Goal: Information Seeking & Learning: Learn about a topic

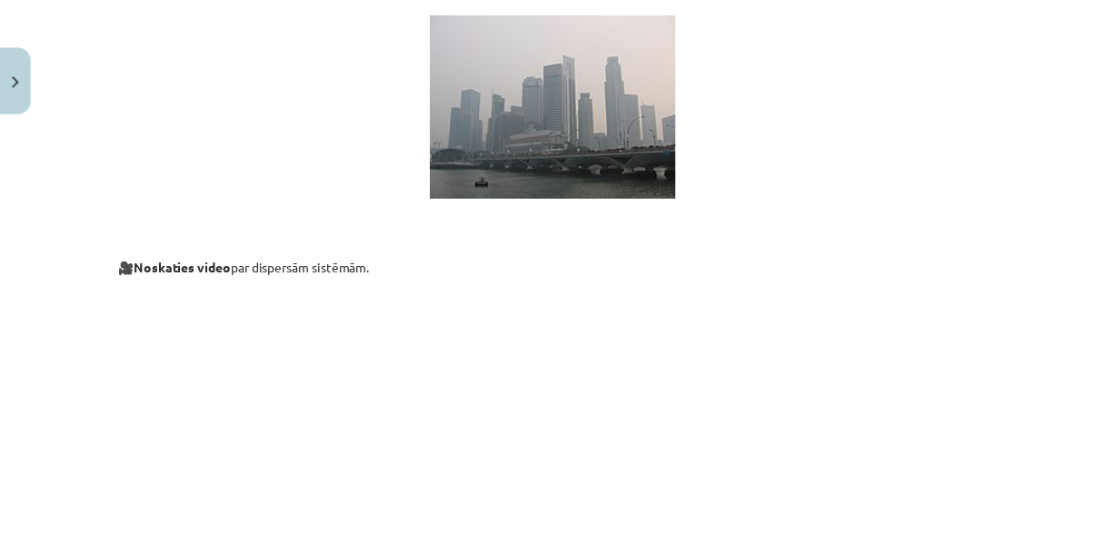
scroll to position [4805, 0]
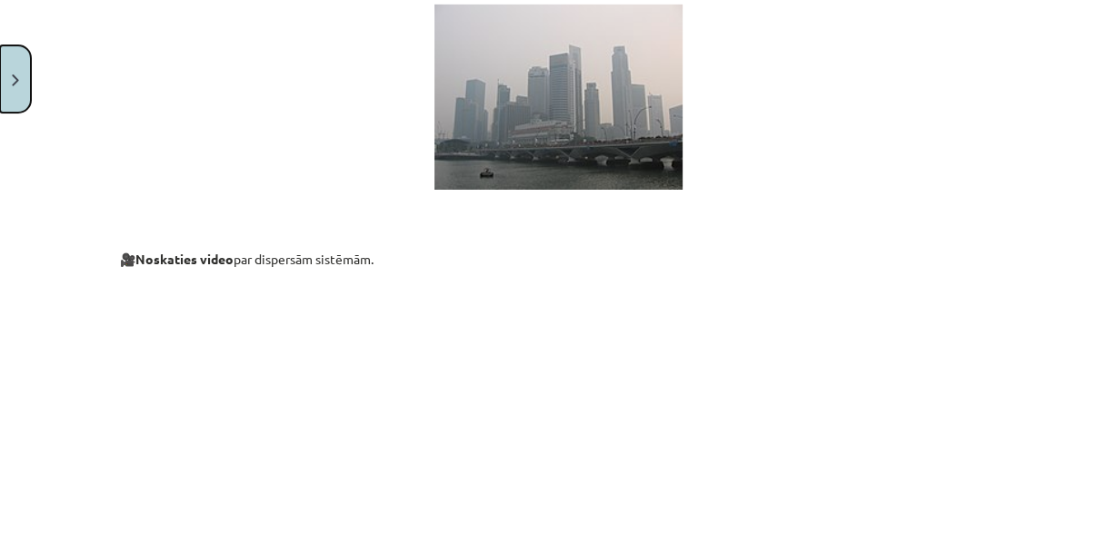
click at [18, 87] on button "Close" at bounding box center [15, 78] width 31 height 67
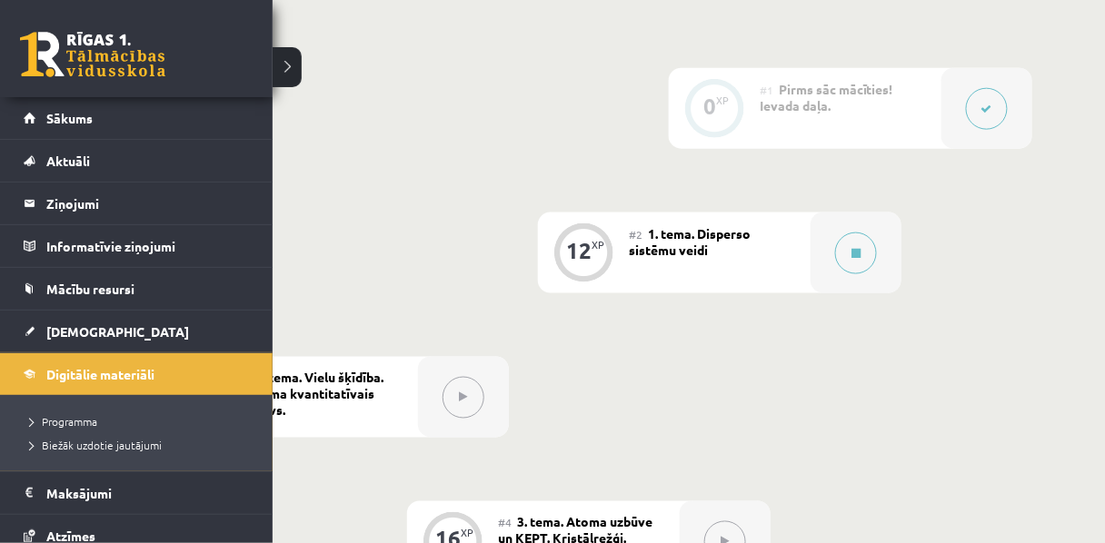
click at [35, 60] on link at bounding box center [92, 54] width 145 height 45
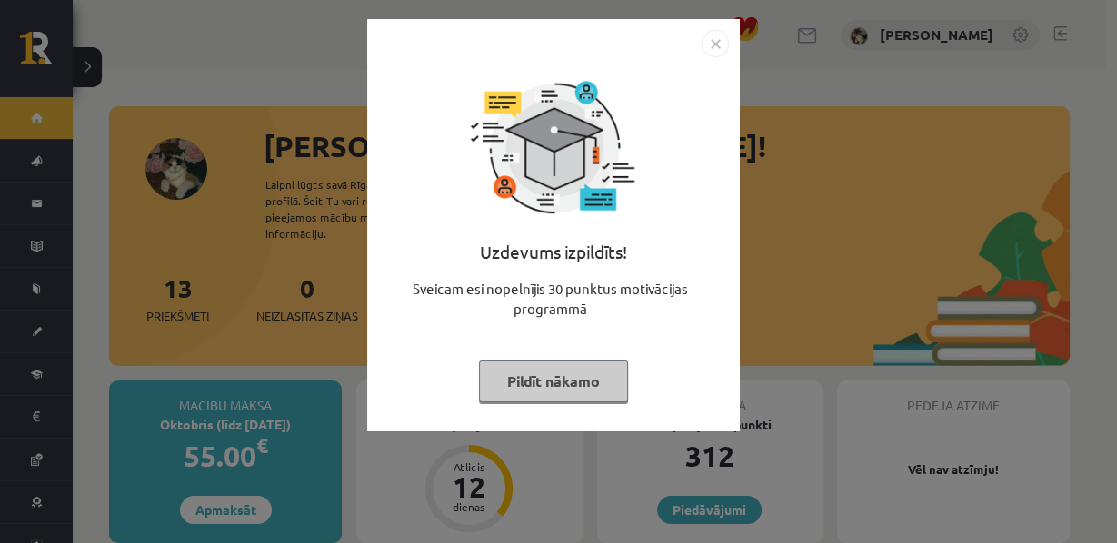
click at [493, 383] on button "Pildīt nākamo" at bounding box center [553, 382] width 149 height 42
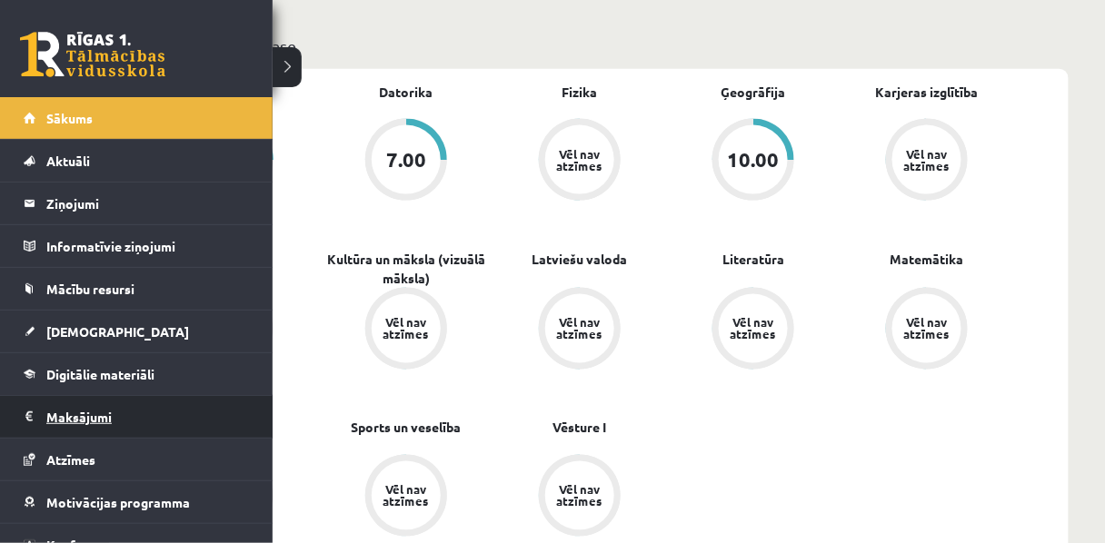
scroll to position [62, 0]
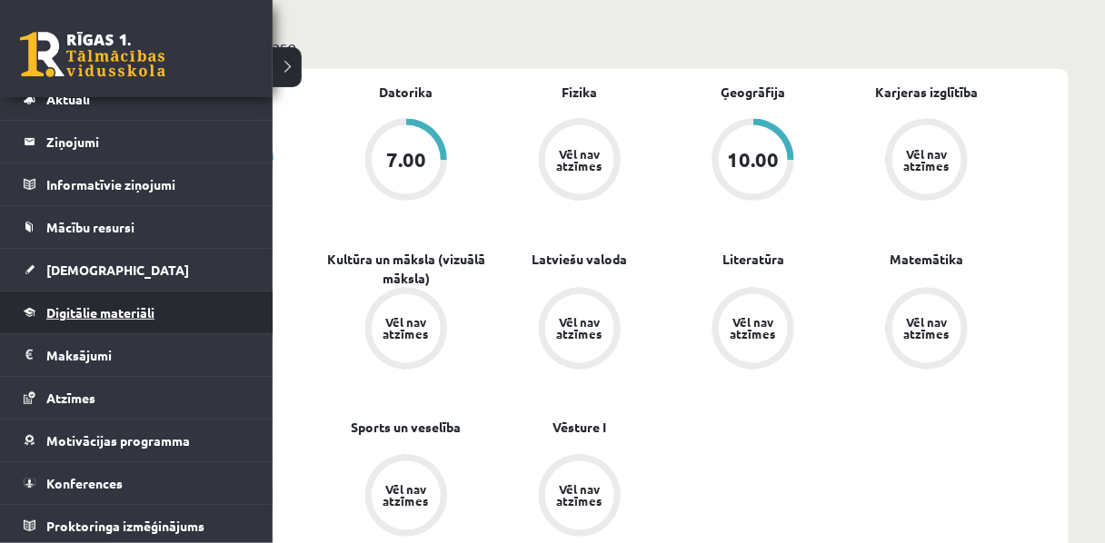
click at [74, 312] on span "Digitālie materiāli" at bounding box center [100, 312] width 108 height 16
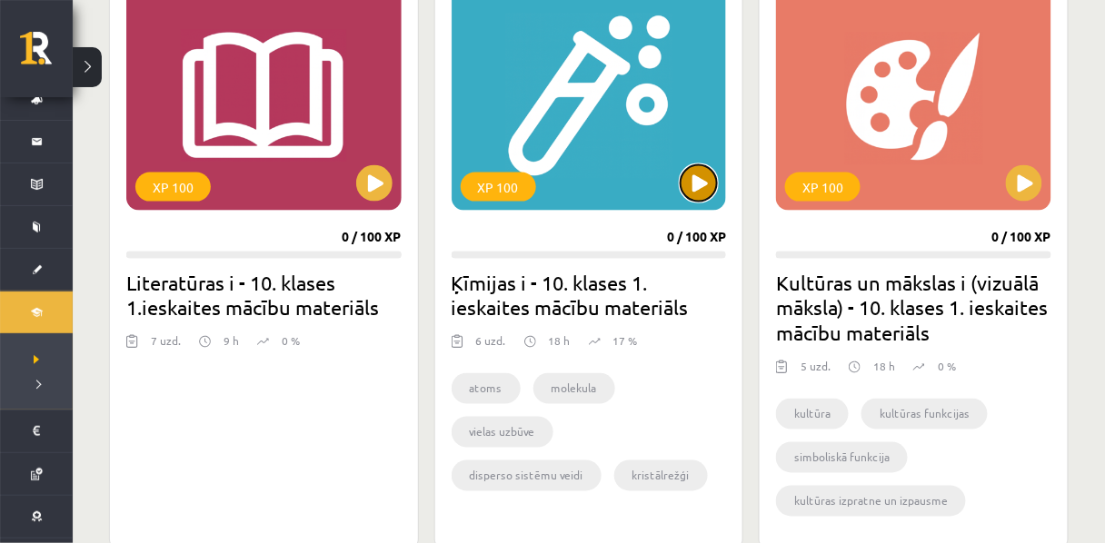
click at [700, 182] on button at bounding box center [699, 183] width 36 height 36
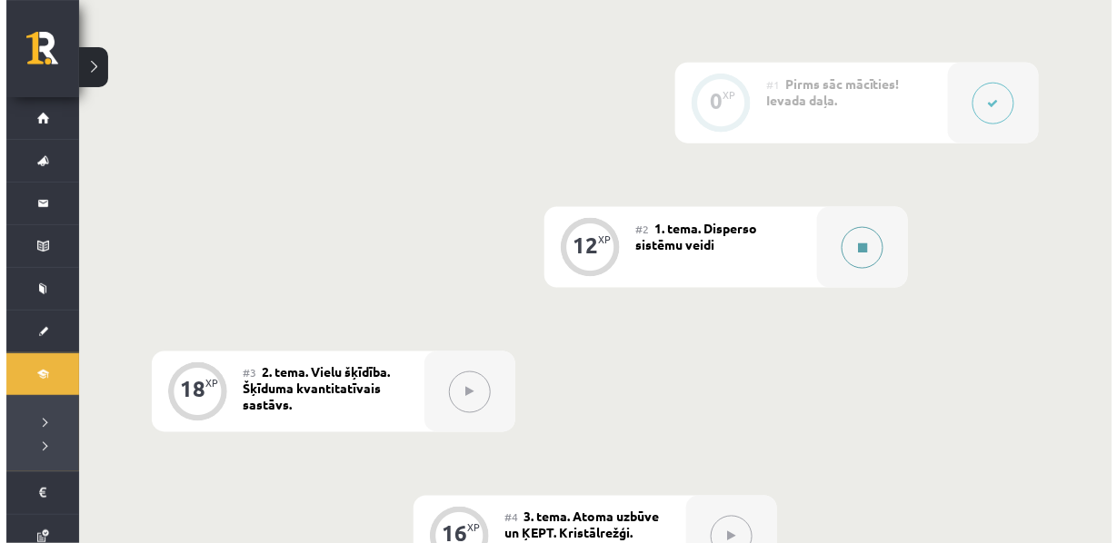
scroll to position [489, 0]
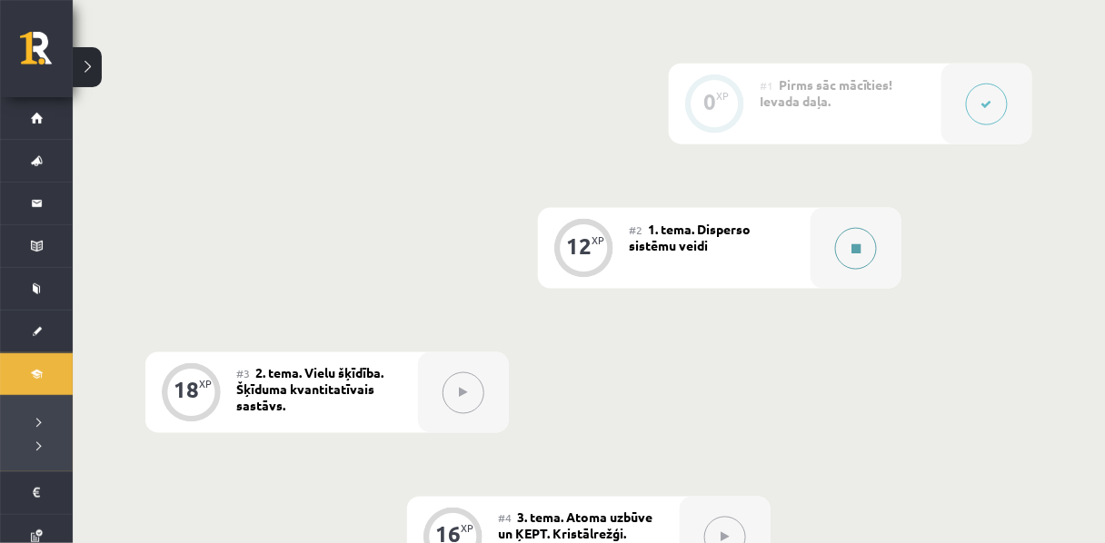
click at [832, 262] on div at bounding box center [856, 248] width 91 height 81
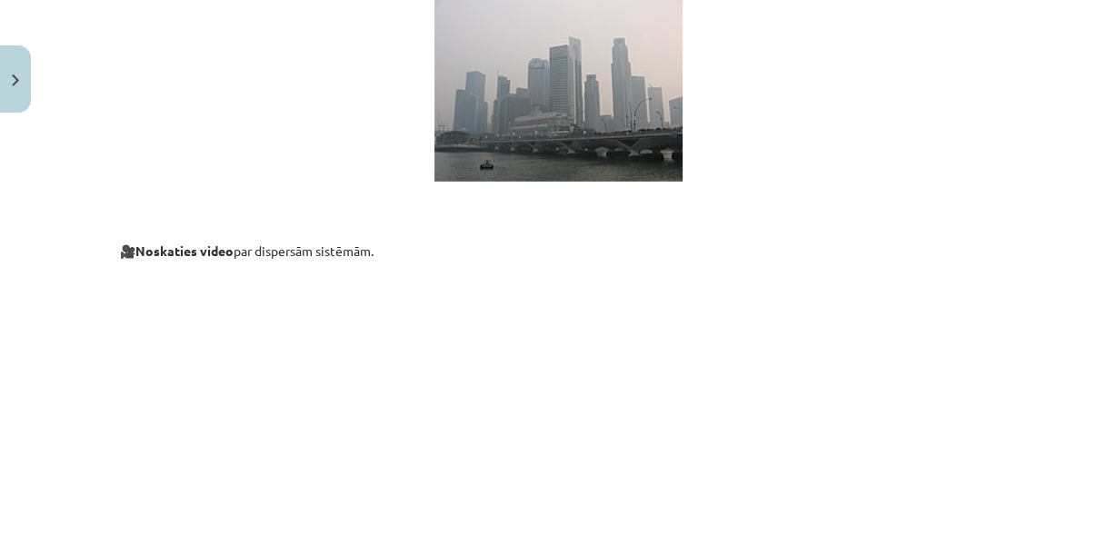
scroll to position [4814, 0]
drag, startPoint x: 15, startPoint y: 223, endPoint x: 6, endPoint y: 236, distance: 15.9
click at [6, 236] on div "Mācību tēma: Ķīmijas i - 10. klases 1. ieskaites mācību materiāls #2 1. tema. D…" at bounding box center [558, 271] width 1117 height 543
click at [73, 295] on div "Mācību tēma: Ķīmijas i - 10. klases 1. ieskaites mācību materiāls #2 1. tema. D…" at bounding box center [558, 271] width 1117 height 543
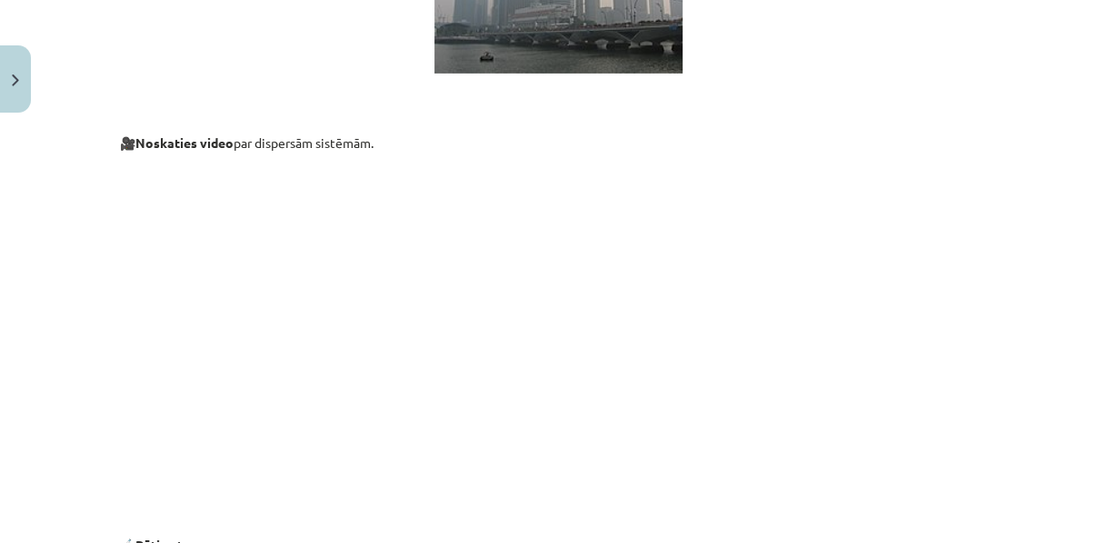
scroll to position [4922, 0]
